Goal: Navigation & Orientation: Find specific page/section

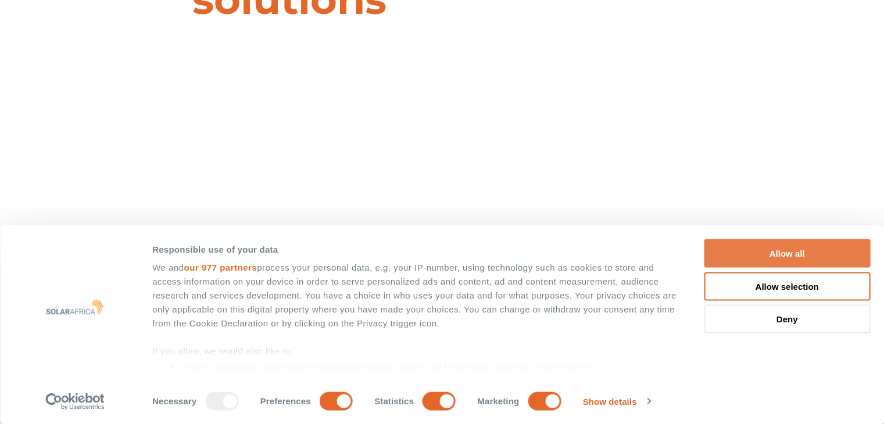
click at [799, 252] on button "Allow all" at bounding box center [787, 253] width 166 height 28
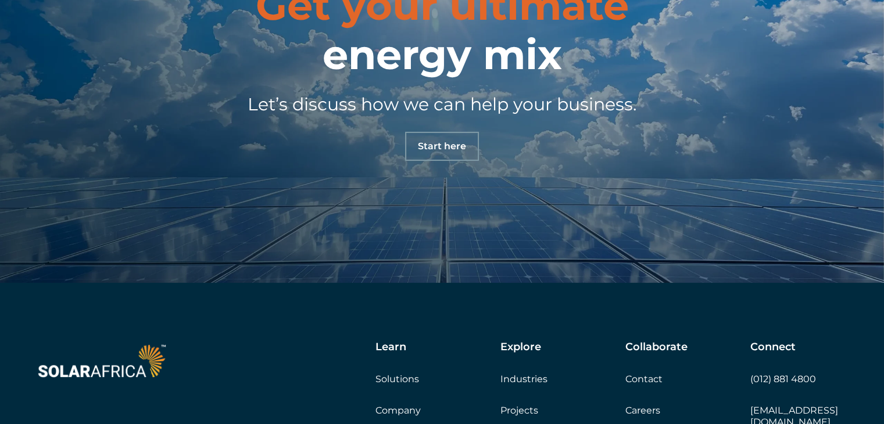
scroll to position [3980, 0]
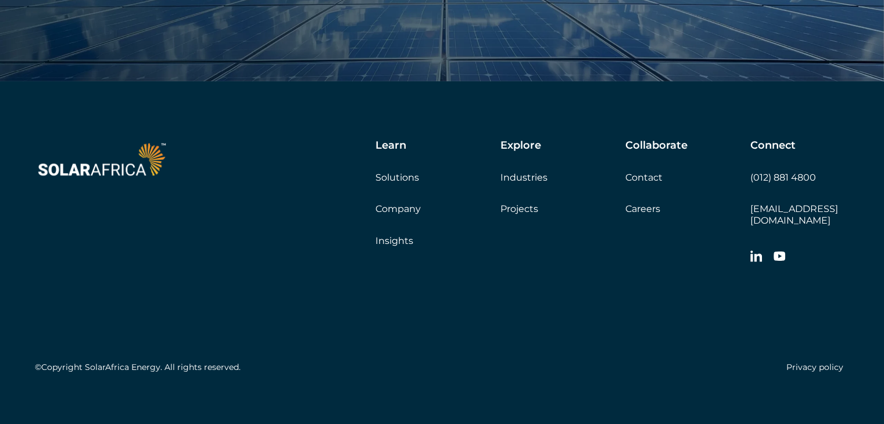
click at [521, 212] on link "Projects" at bounding box center [519, 208] width 38 height 11
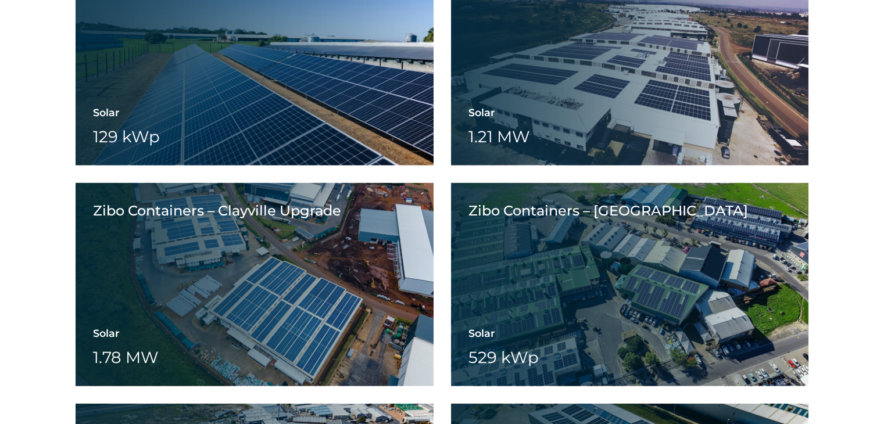
scroll to position [3801, 0]
